Goal: Task Accomplishment & Management: Use online tool/utility

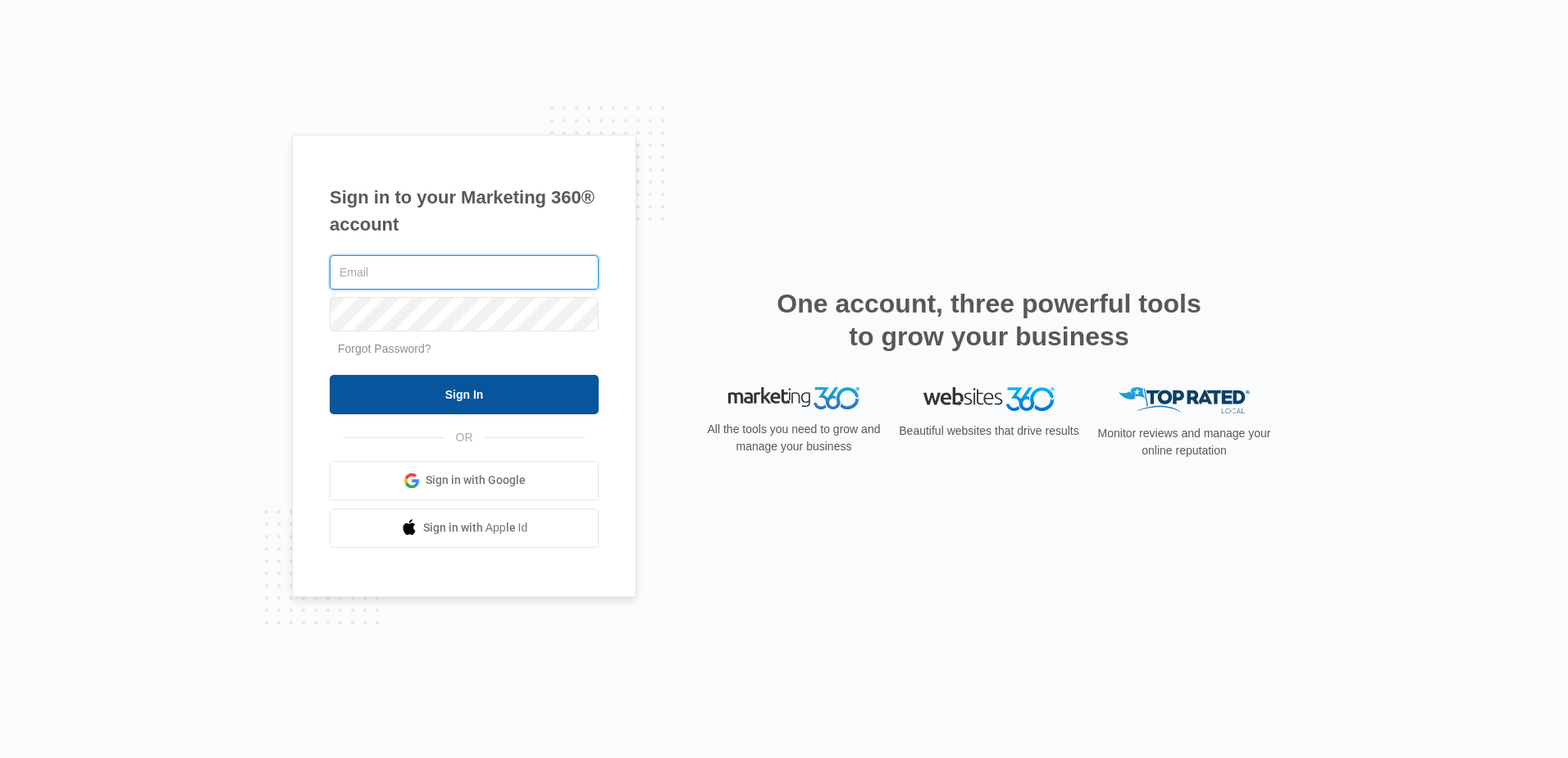
type input "[EMAIL_ADDRESS][DOMAIN_NAME]"
click at [403, 402] on input "Sign In" at bounding box center [464, 395] width 269 height 40
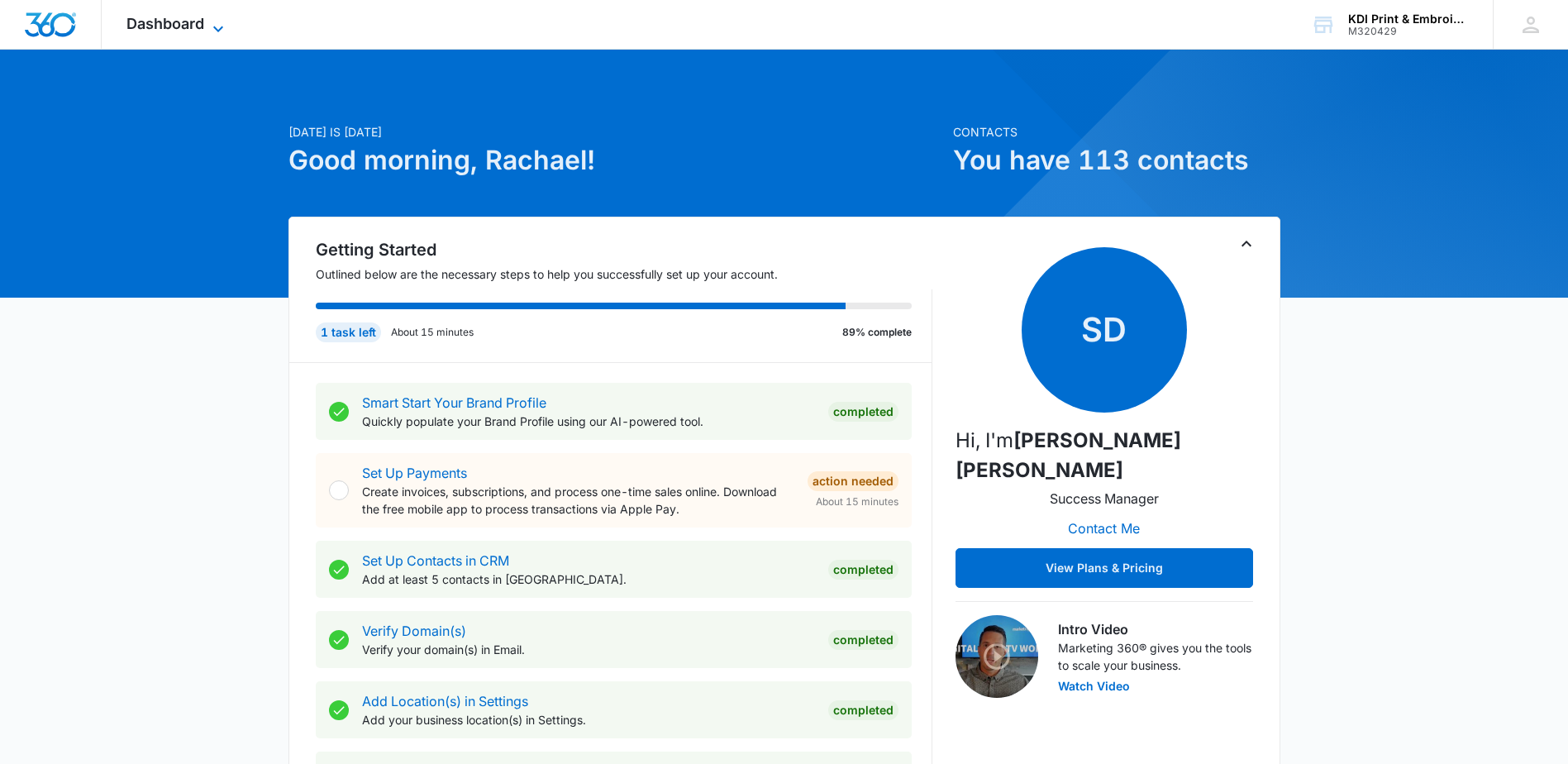
click at [147, 22] on span "Dashboard" at bounding box center [165, 24] width 78 height 17
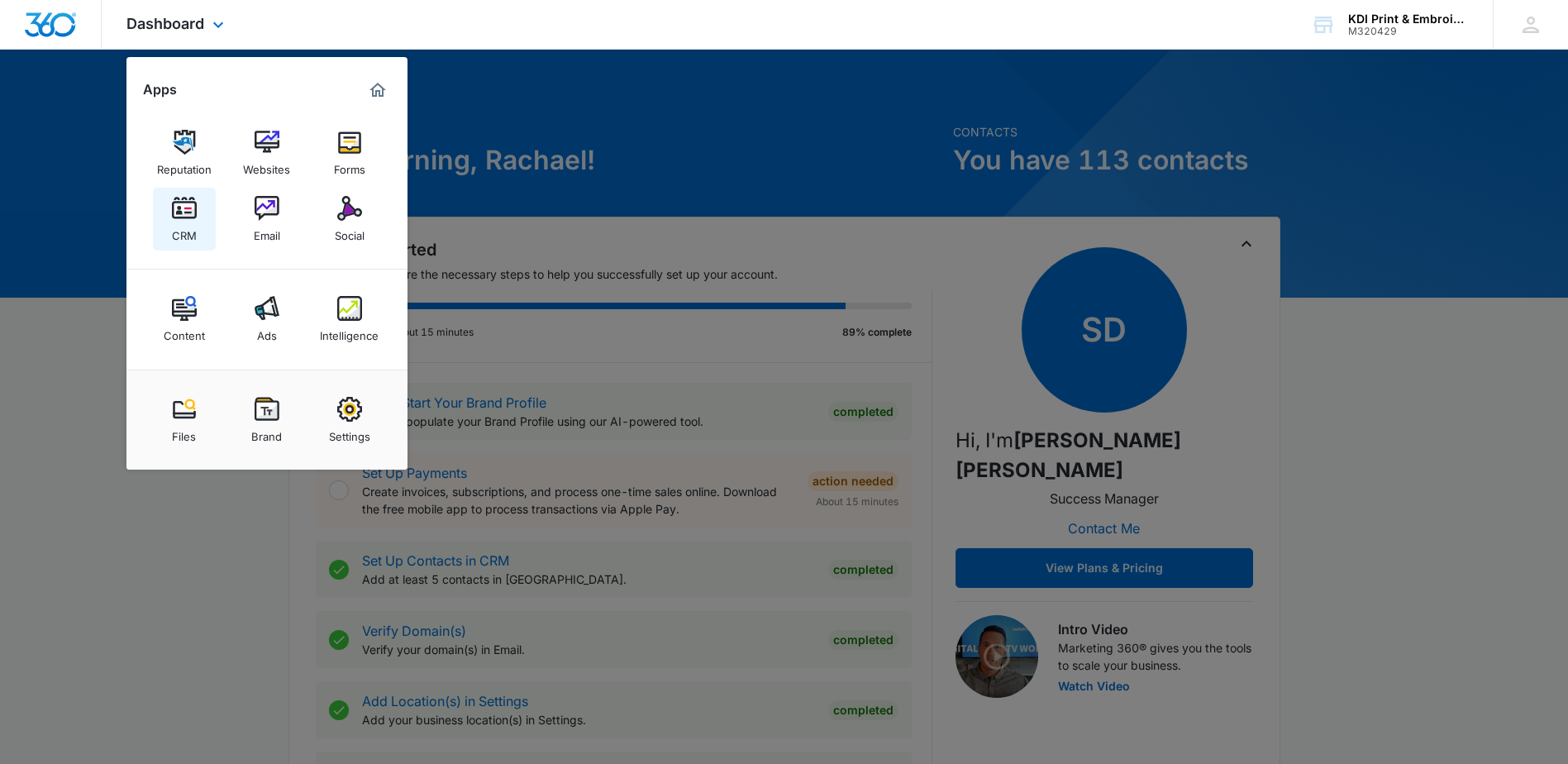
click at [190, 210] on img at bounding box center [184, 208] width 25 height 25
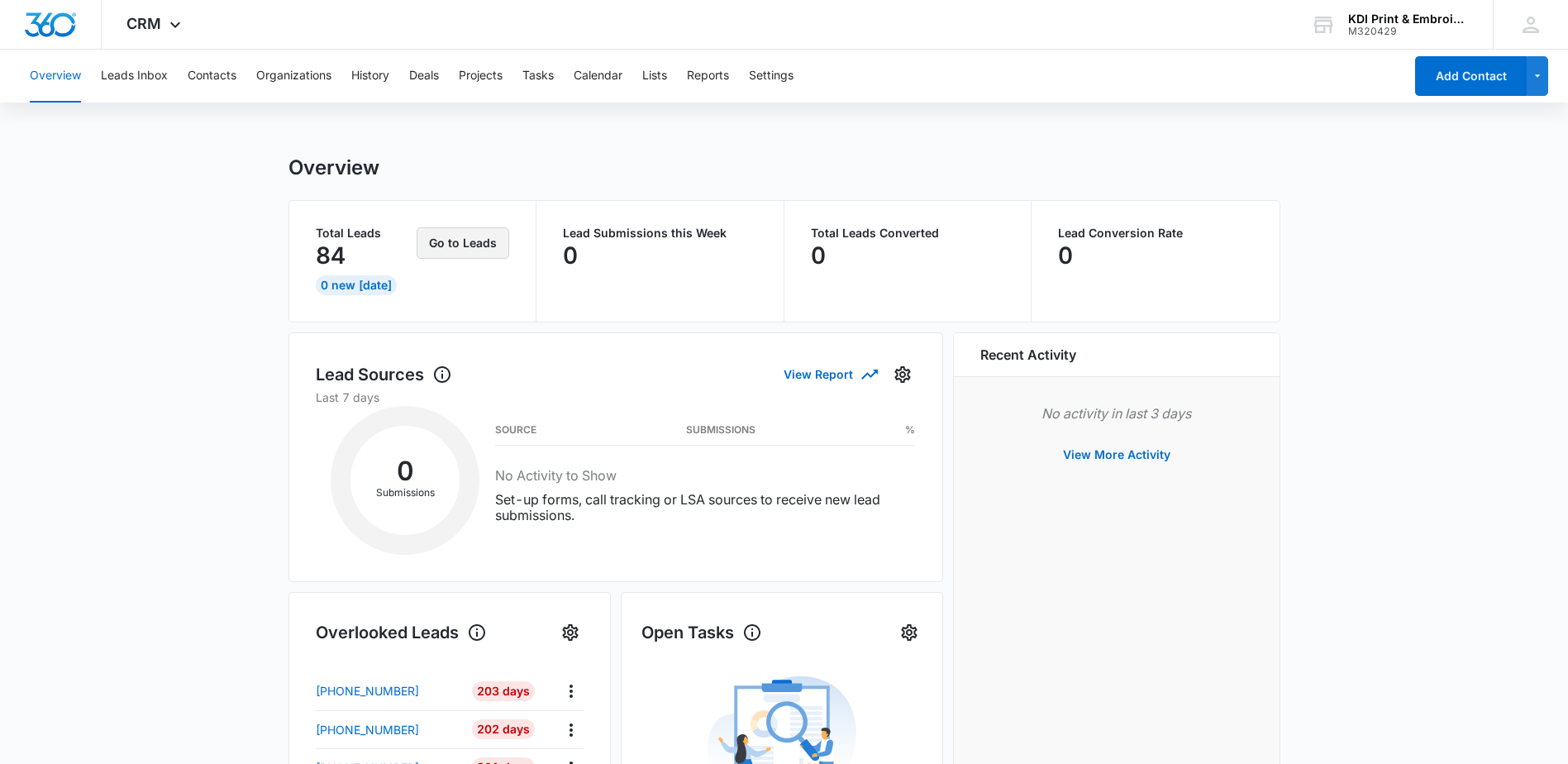
click at [476, 250] on button "Go to Leads" at bounding box center [463, 242] width 93 height 31
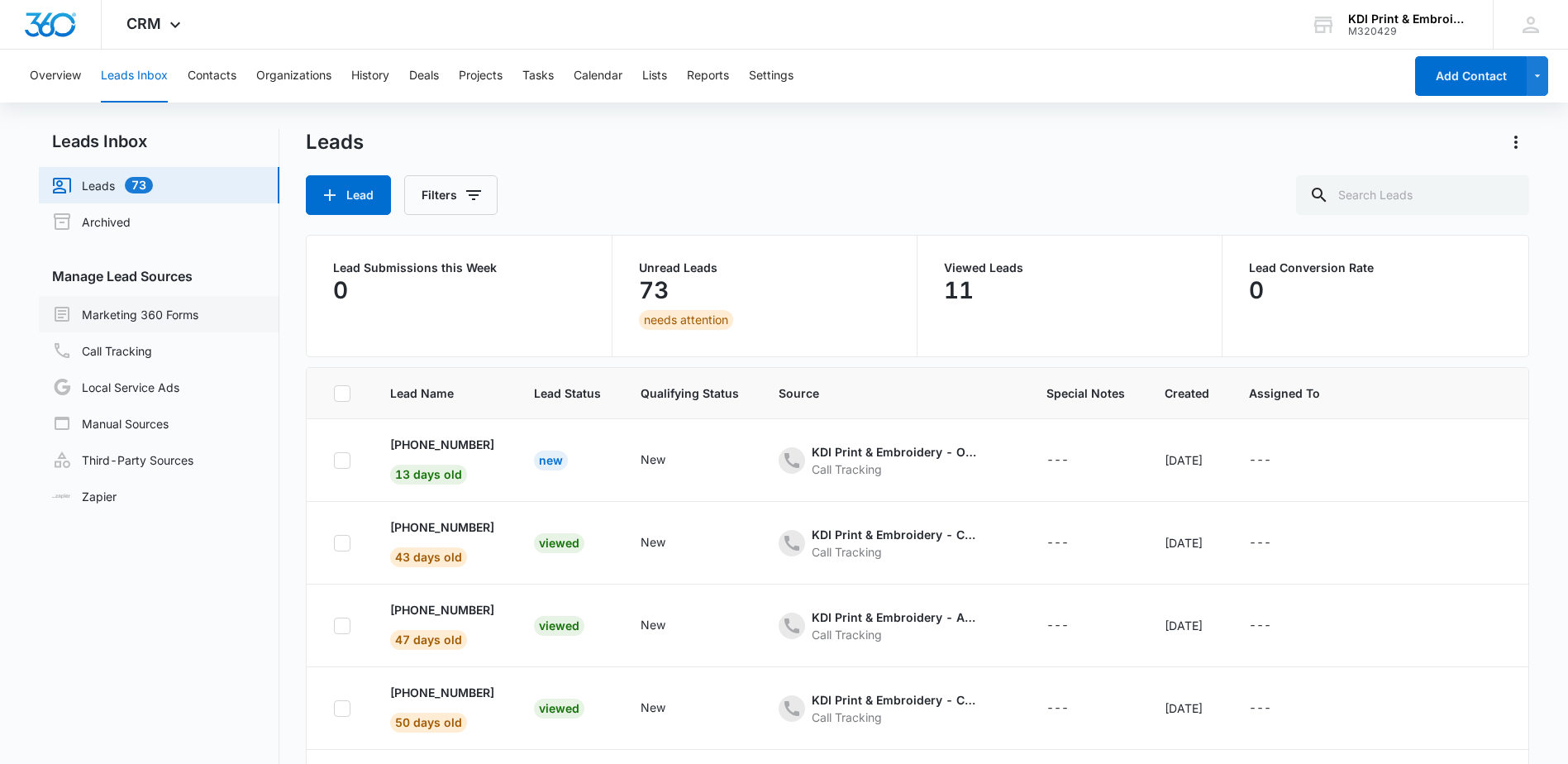
click at [185, 315] on link "Marketing 360 Forms" at bounding box center [125, 313] width 146 height 20
